Goal: Navigation & Orientation: Find specific page/section

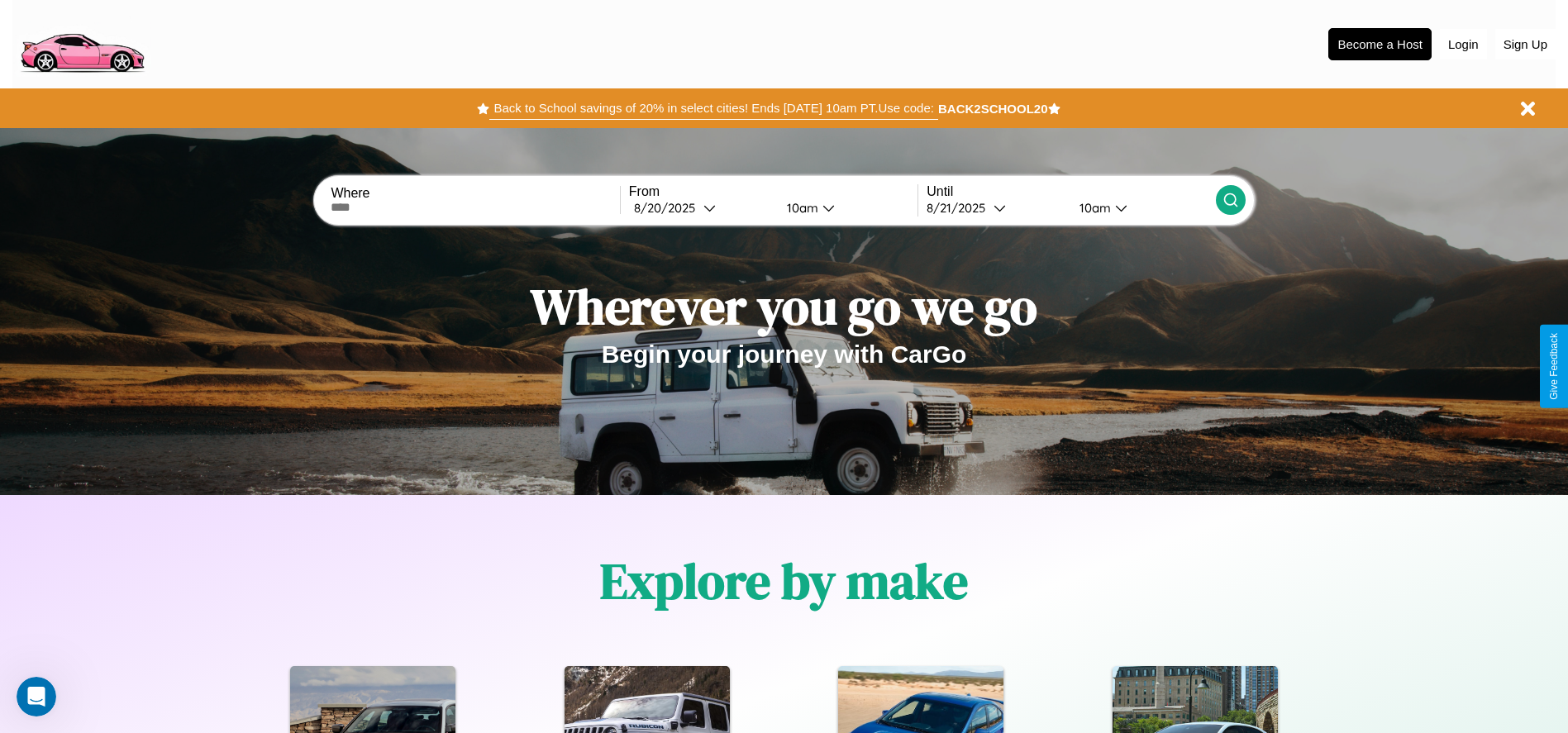
click at [713, 108] on button "Back to School savings of 20% in select cities! Ends [DATE] 10am PT. Use code:" at bounding box center [713, 108] width 448 height 23
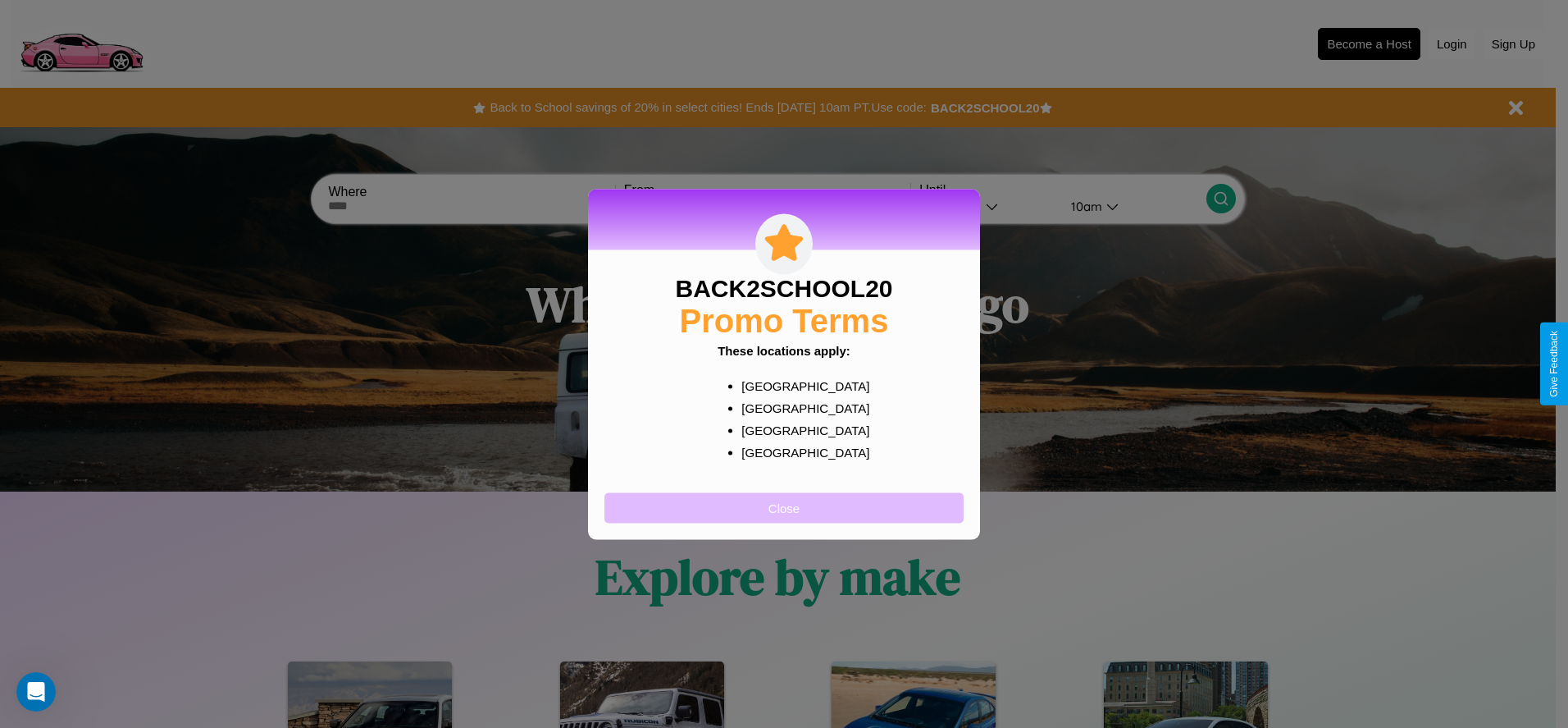
click at [784, 507] on button "Close" at bounding box center [783, 508] width 359 height 31
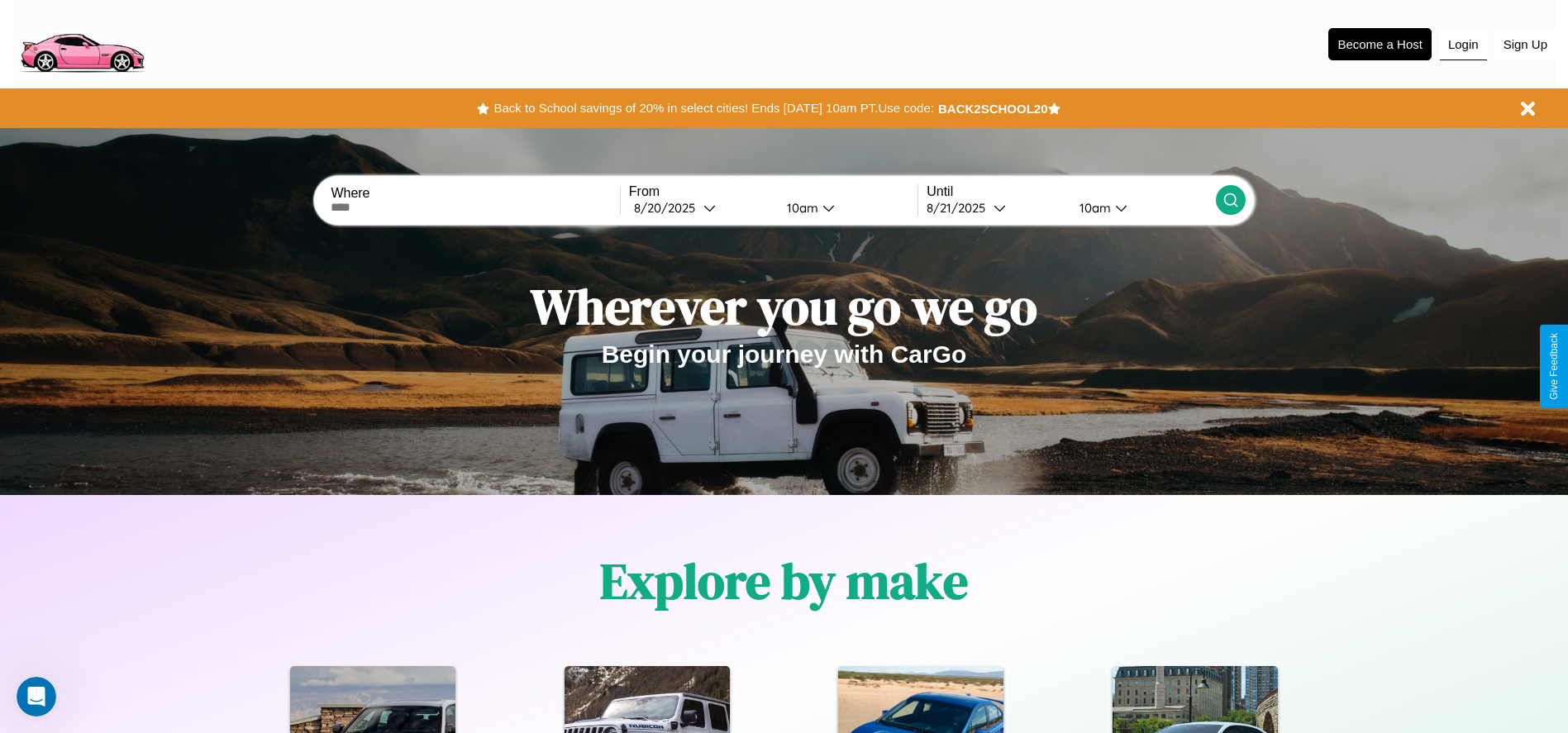
click at [1463, 43] on button "Login" at bounding box center [1463, 44] width 47 height 32
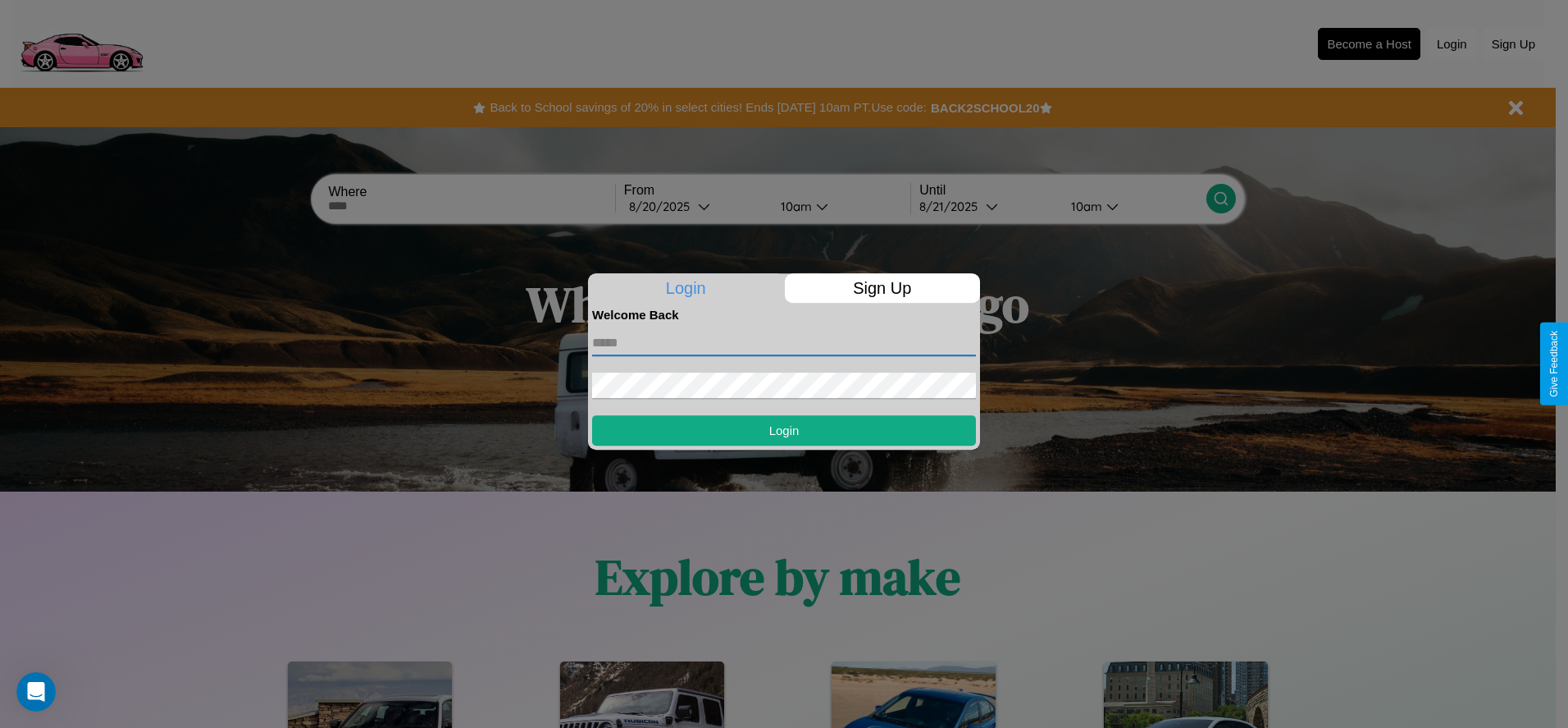
click at [784, 342] on input "text" at bounding box center [783, 342] width 384 height 26
type input "**********"
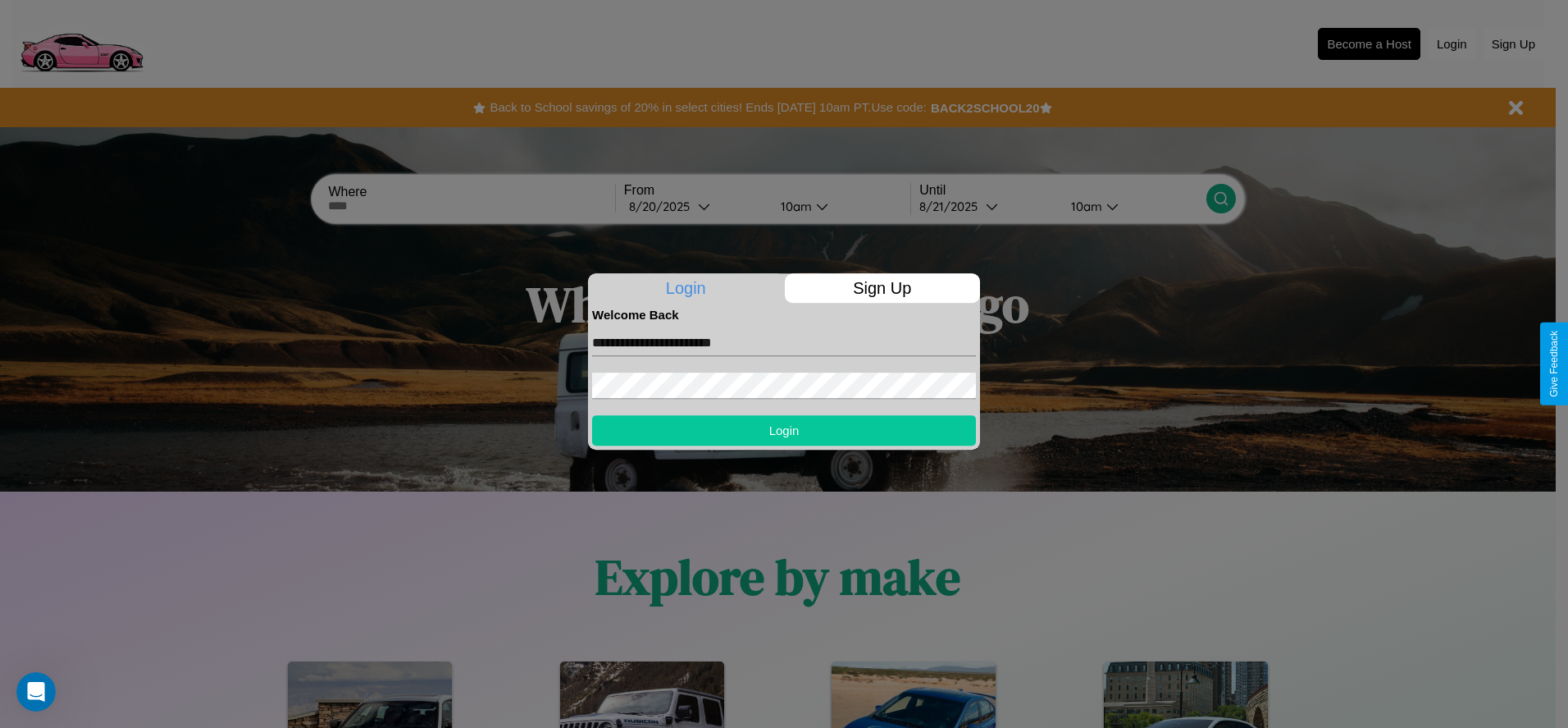
click at [784, 430] on button "Login" at bounding box center [783, 430] width 384 height 31
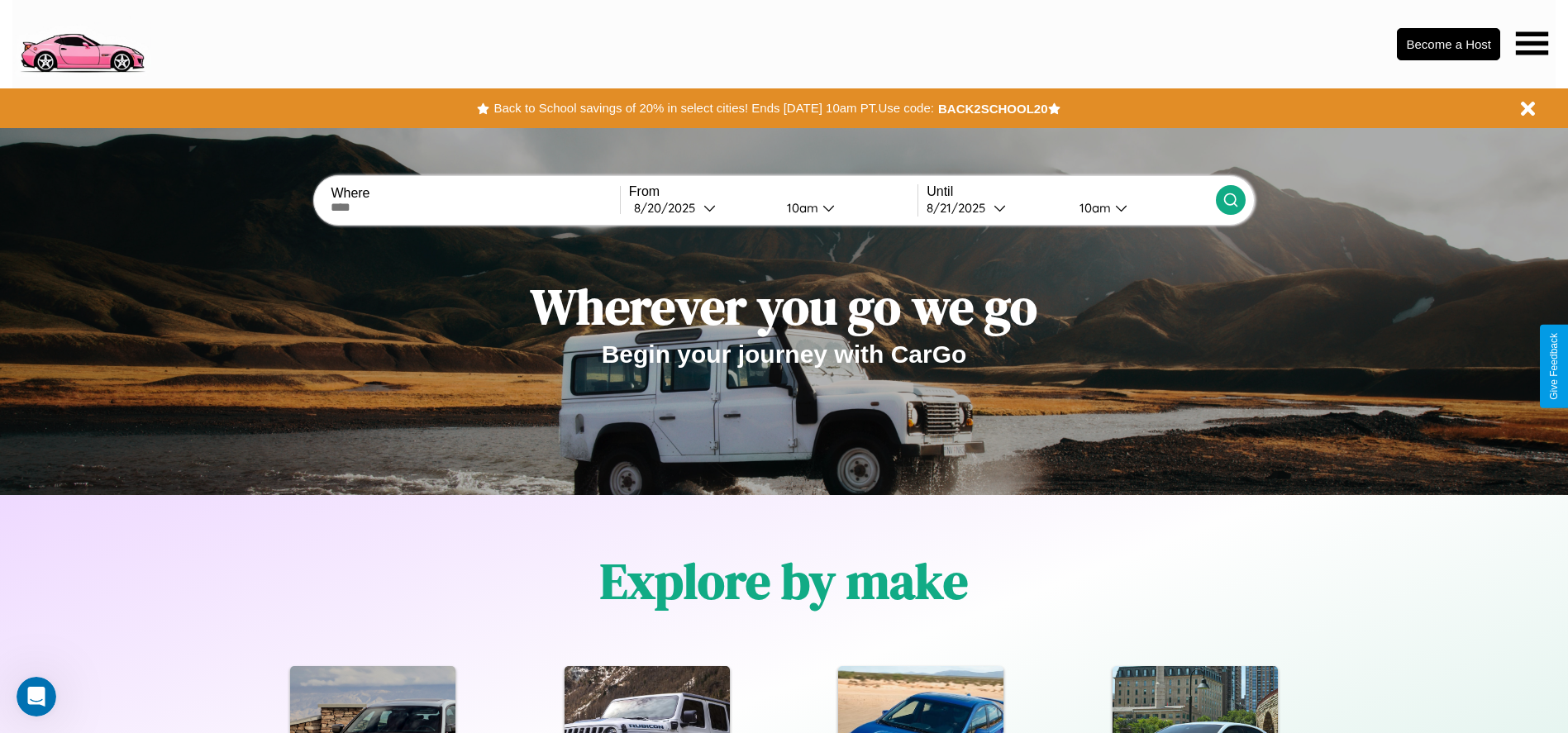
click at [1531, 43] on icon at bounding box center [1531, 43] width 32 height 23
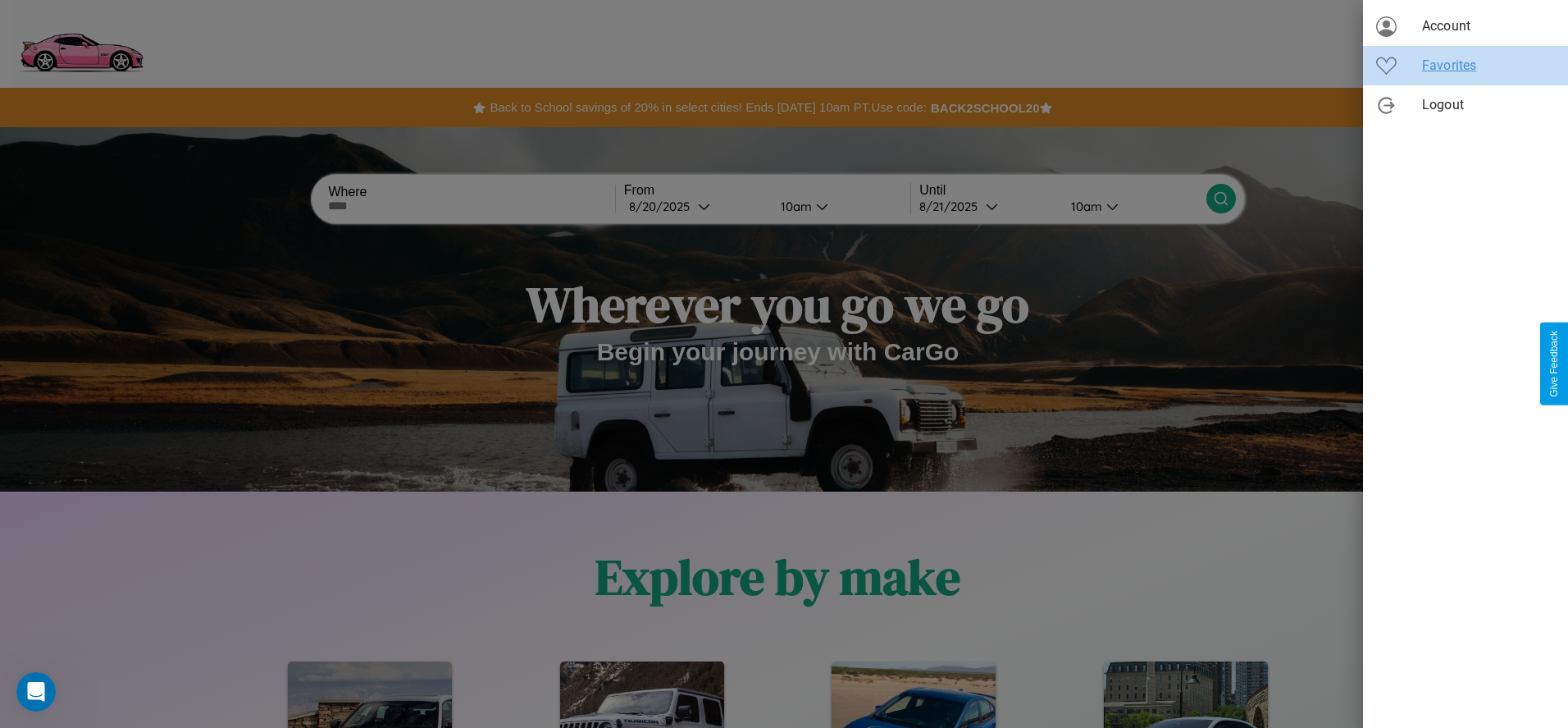
click at [1466, 66] on span "Favorites" at bounding box center [1488, 65] width 133 height 20
